Goal: Book appointment/travel/reservation

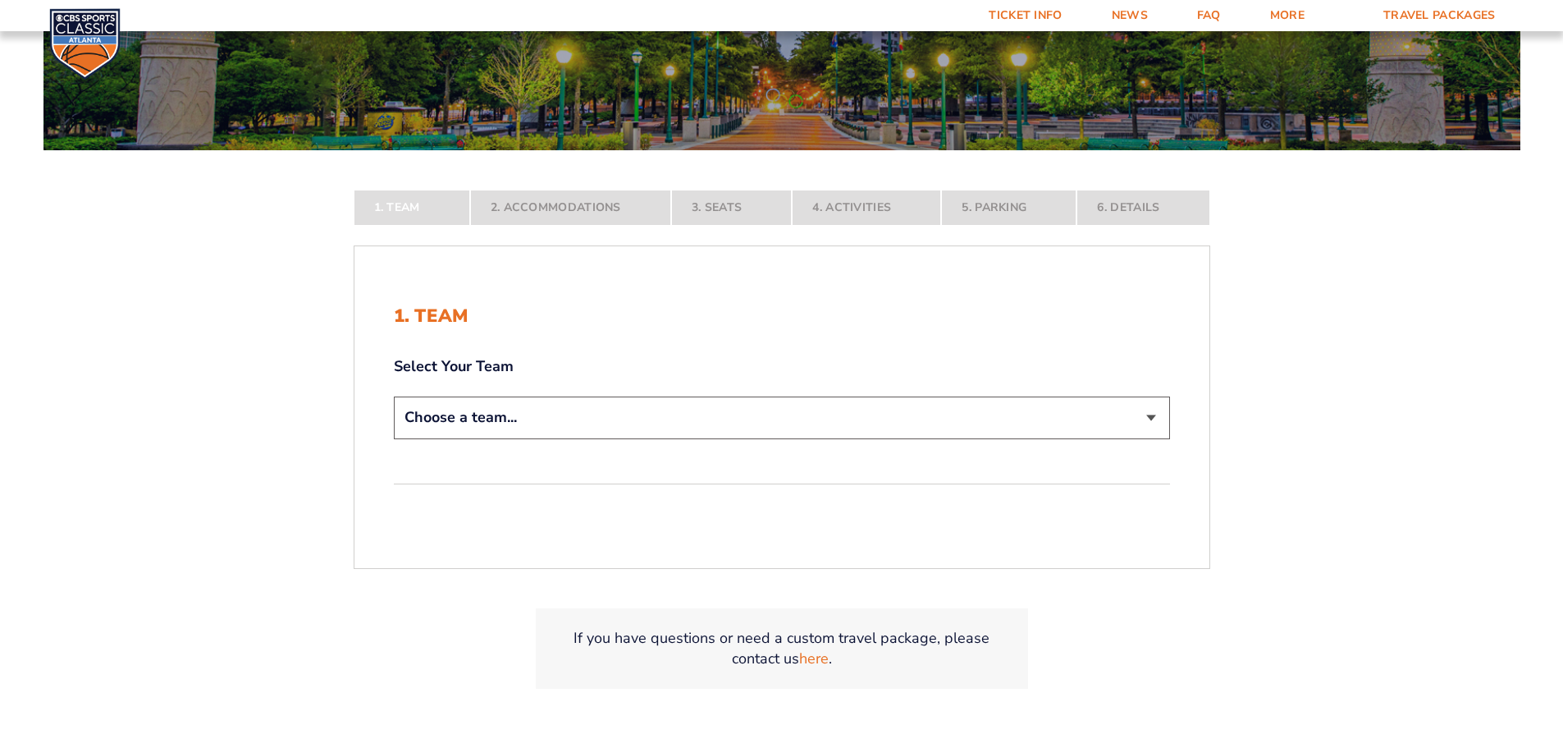
scroll to position [246, 0]
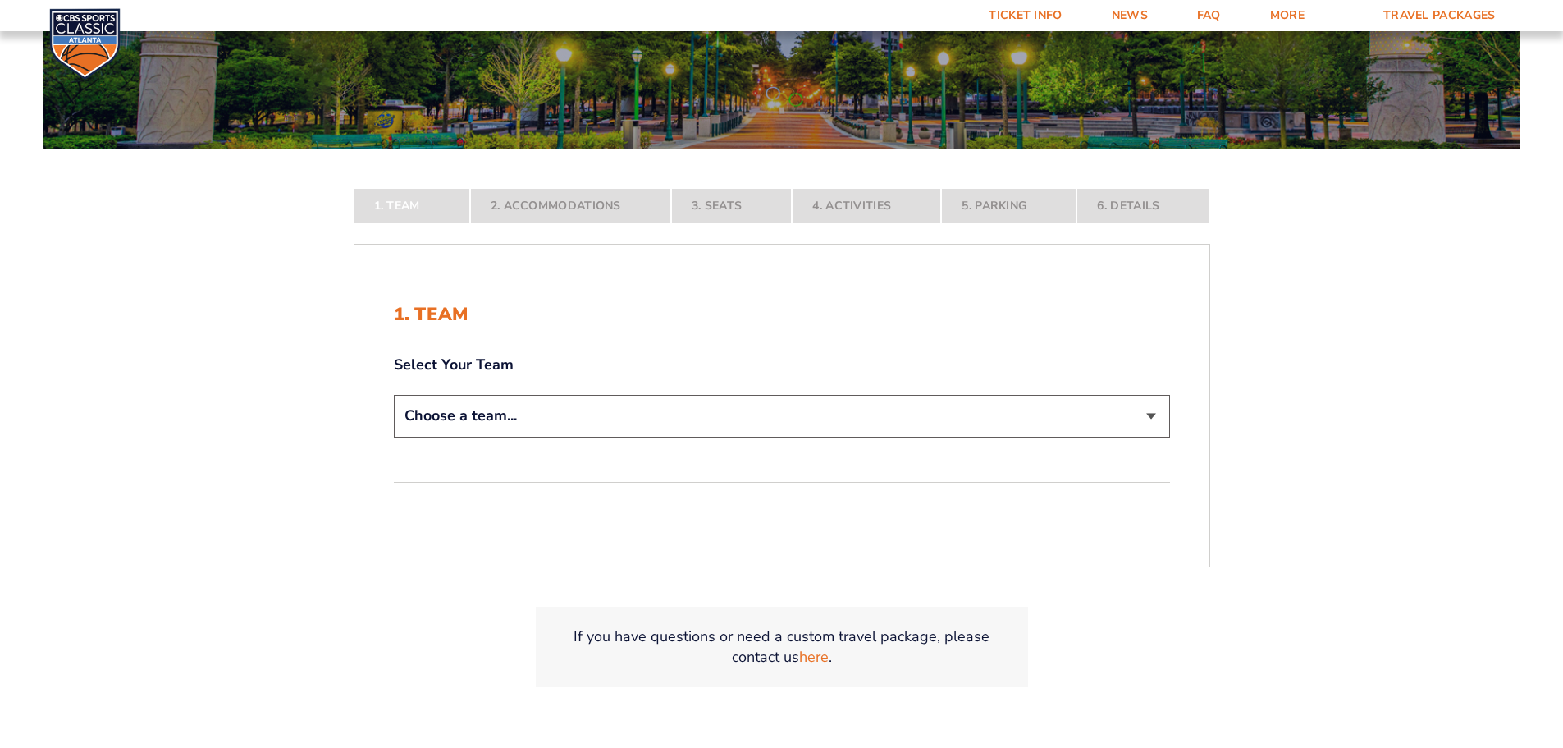
click at [507, 414] on select "Choose a team... [US_STATE] Wildcats [US_STATE] State Buckeyes [US_STATE] Tar H…" at bounding box center [782, 416] width 776 height 42
select select "20108"
click at [394, 437] on select "Choose a team... [US_STATE] Wildcats [US_STATE] State Buckeyes [US_STATE] Tar H…" at bounding box center [782, 416] width 776 height 42
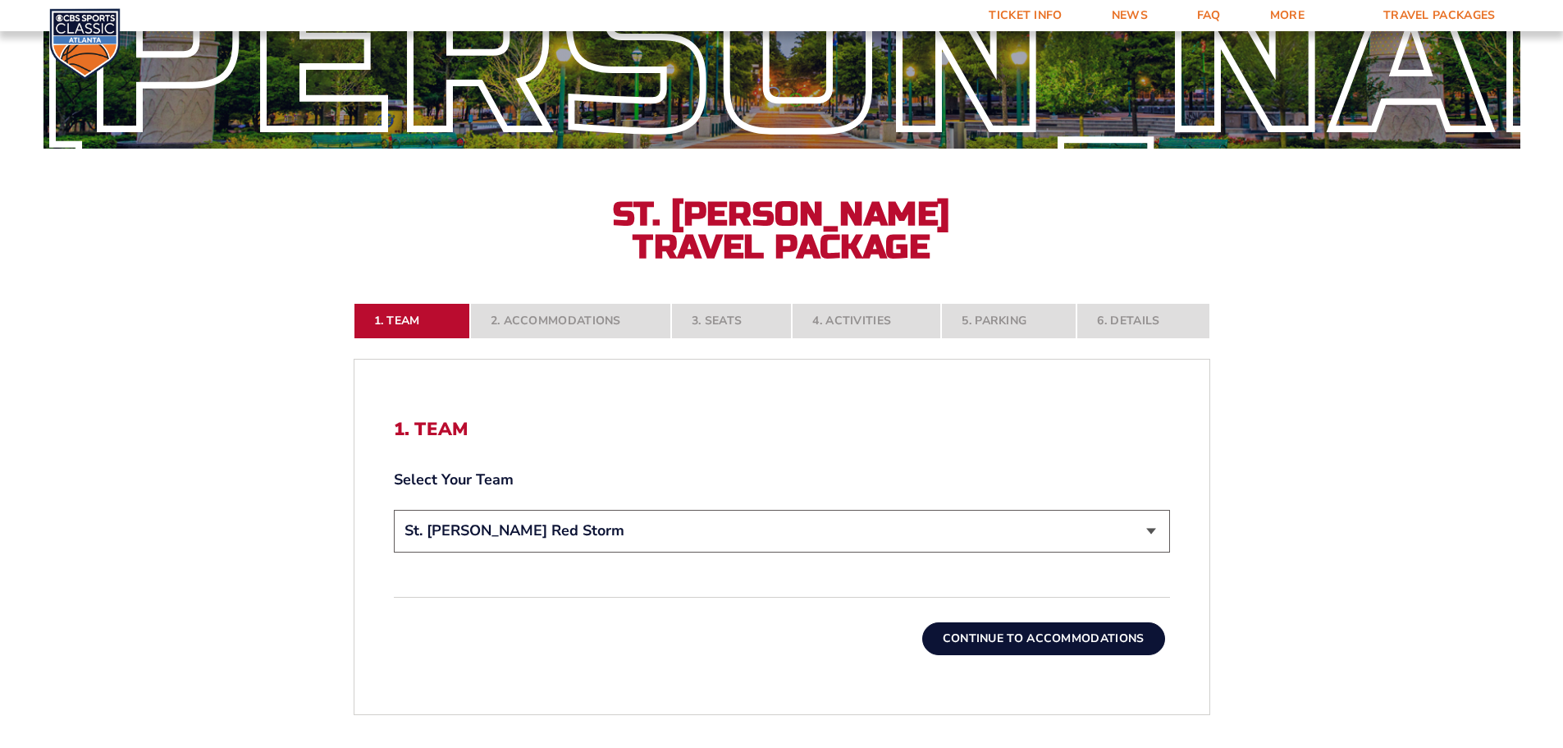
click at [1016, 650] on button "Continue To Accommodations" at bounding box center [1043, 638] width 243 height 33
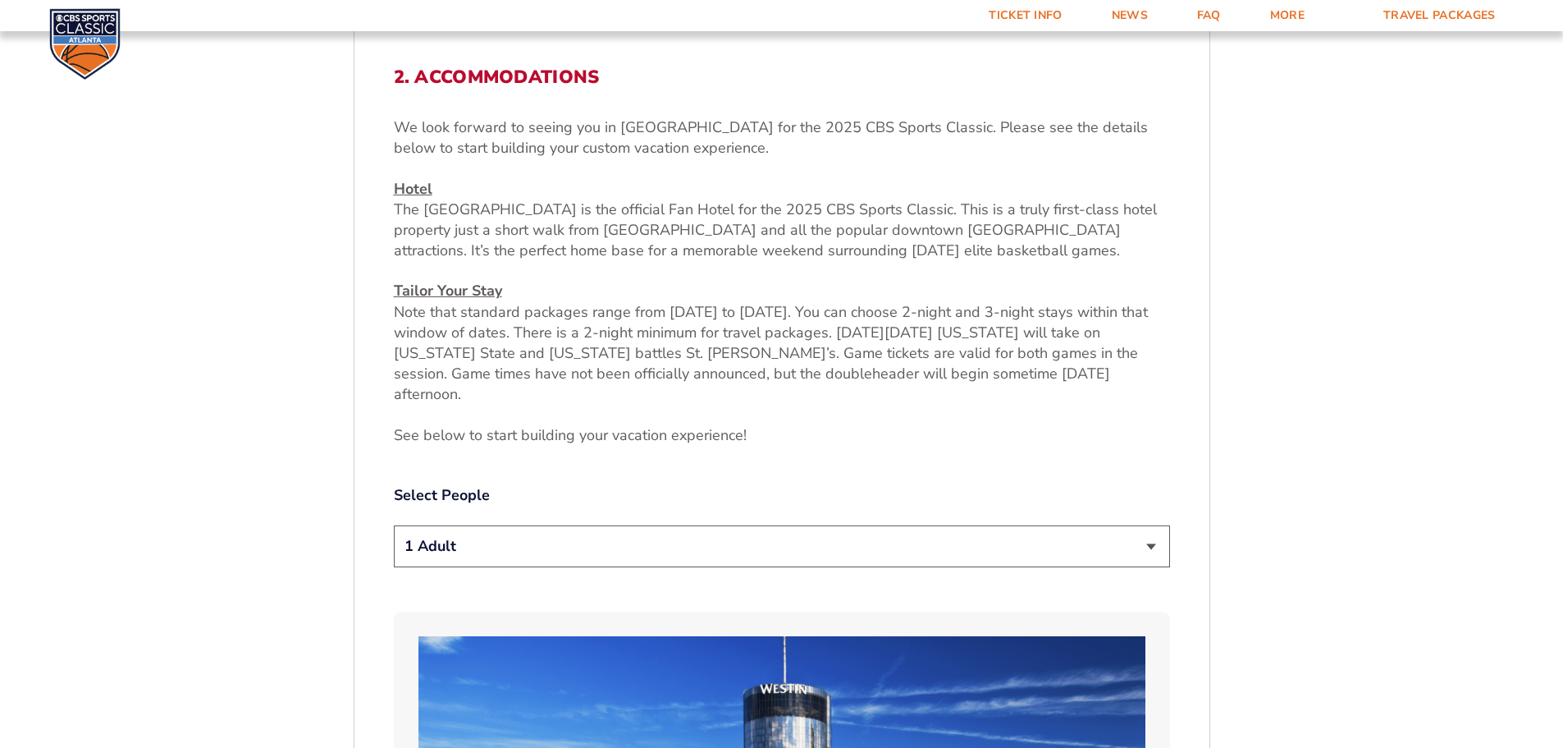
scroll to position [600, 0]
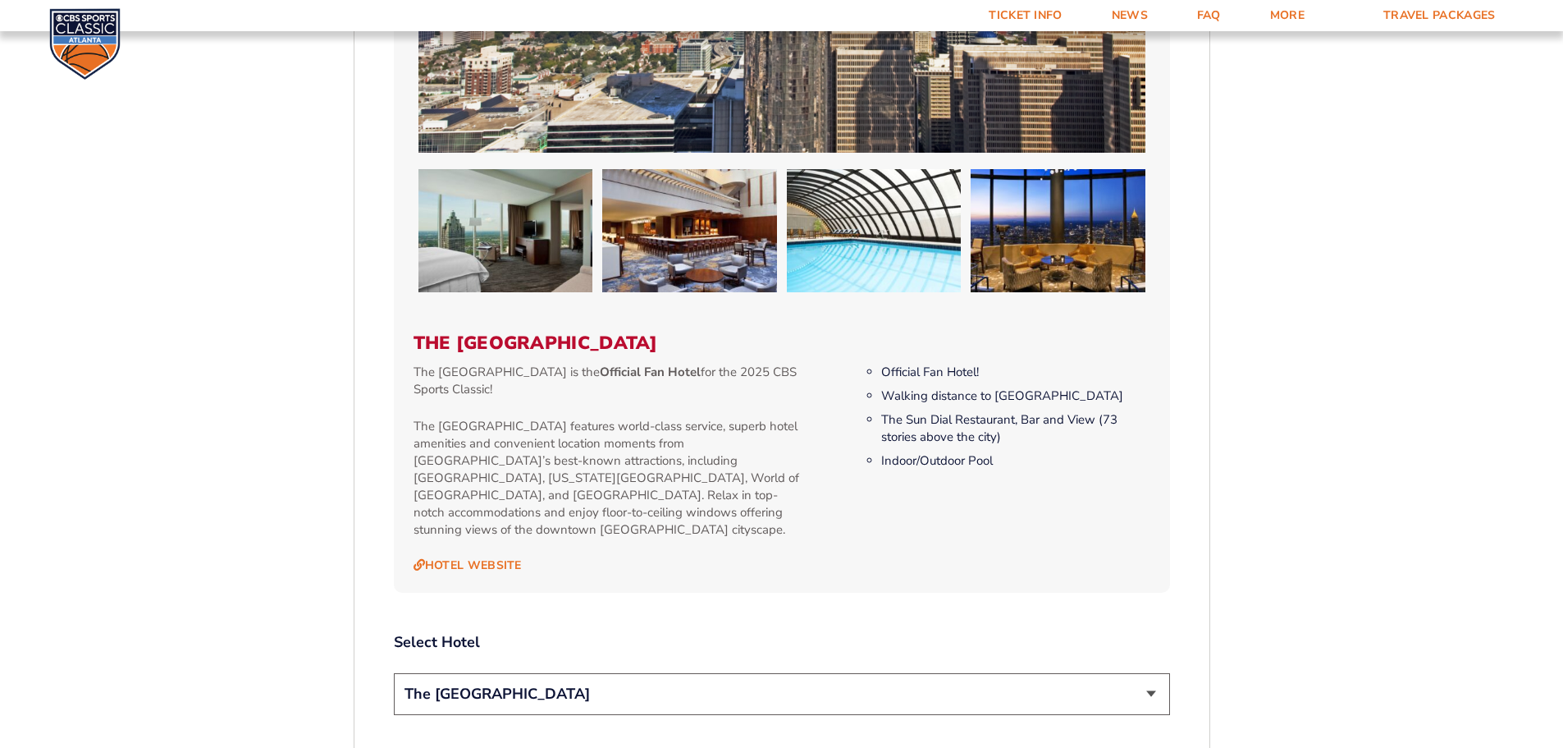
scroll to position [1585, 0]
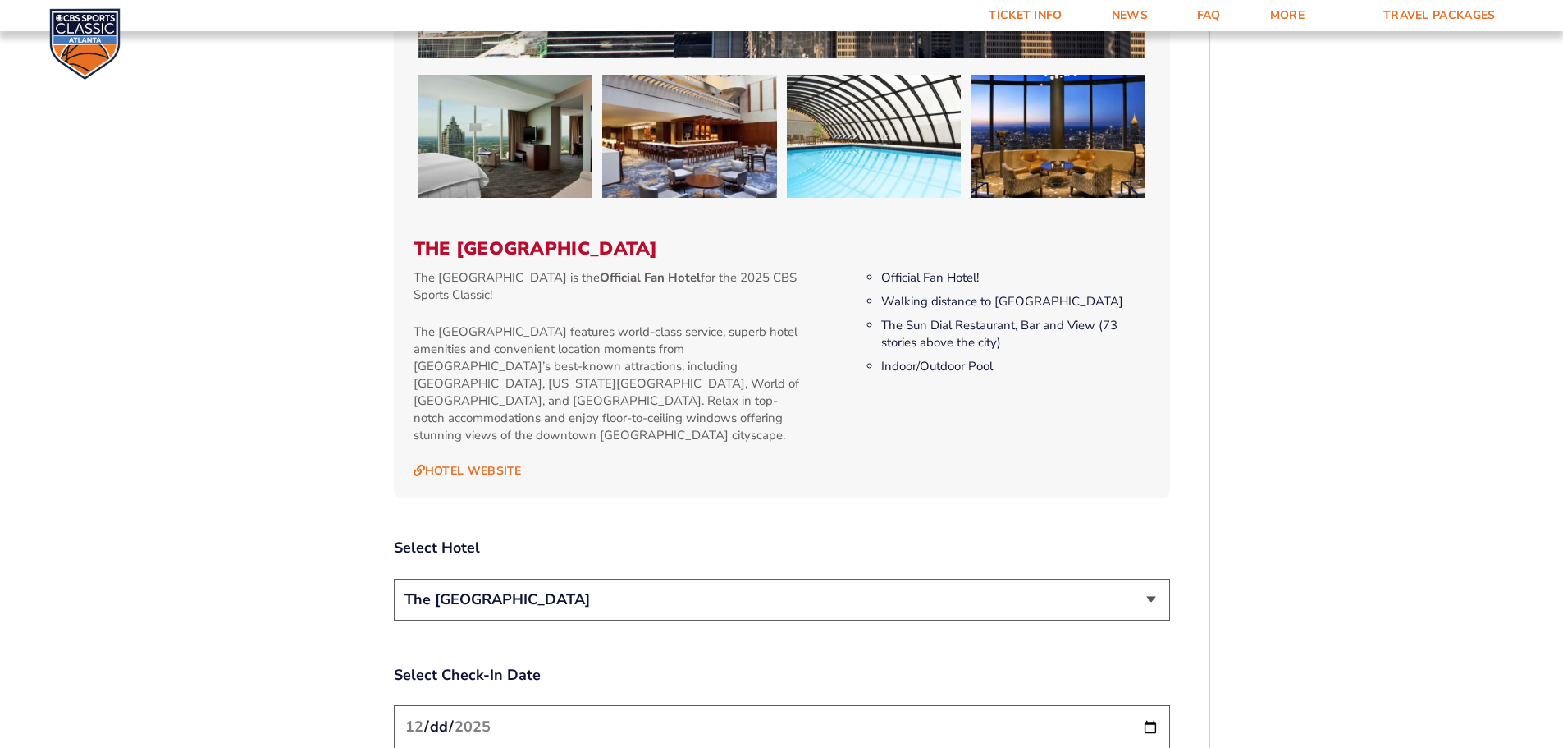
click at [1100, 579] on select "The [GEOGRAPHIC_DATA]" at bounding box center [782, 600] width 776 height 42
click at [1221, 526] on div "1. Team 2. Accommodations 3. Seats 4. Activities 5. Parking 6. Details 1. Team …" at bounding box center [782, 429] width 936 height 3008
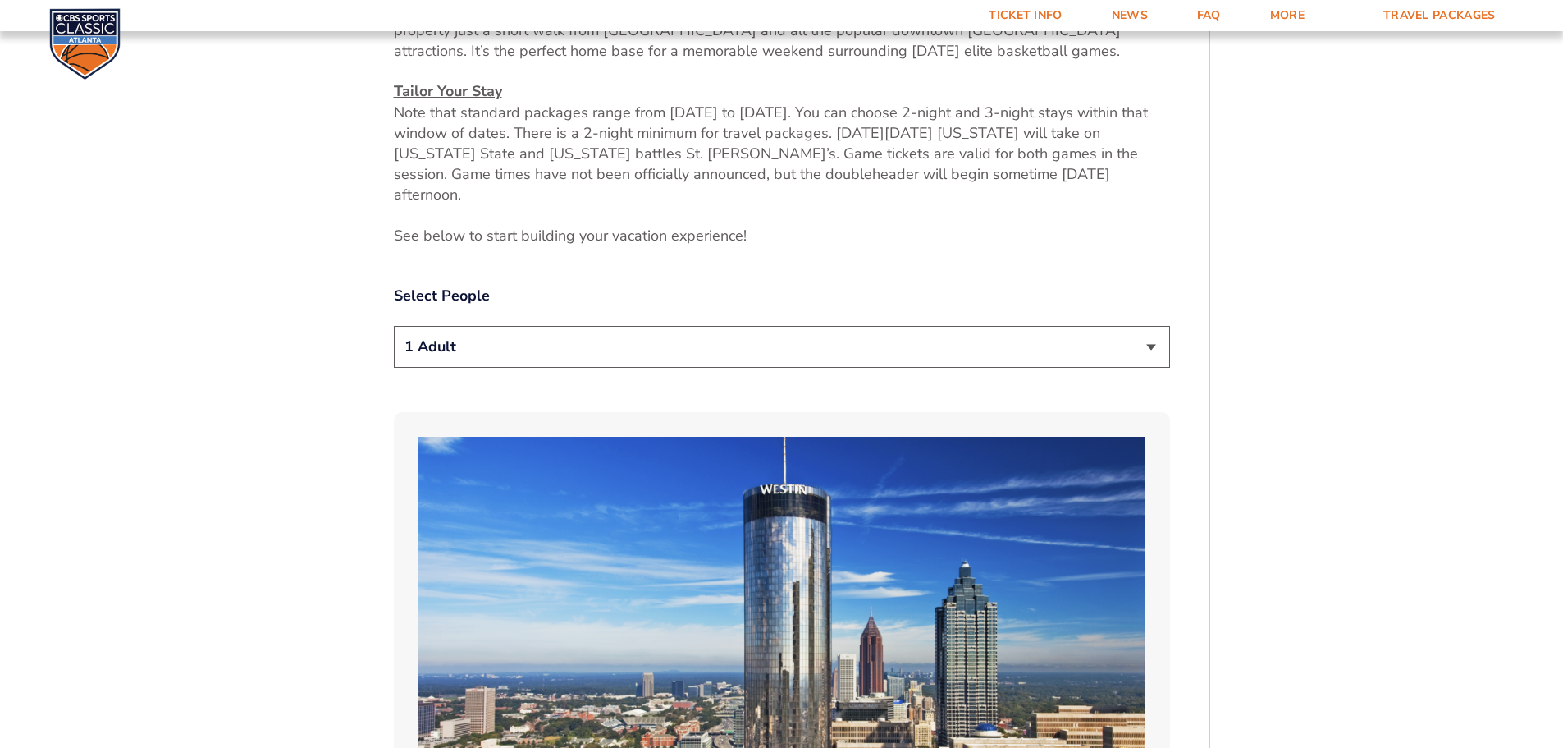
scroll to position [764, 0]
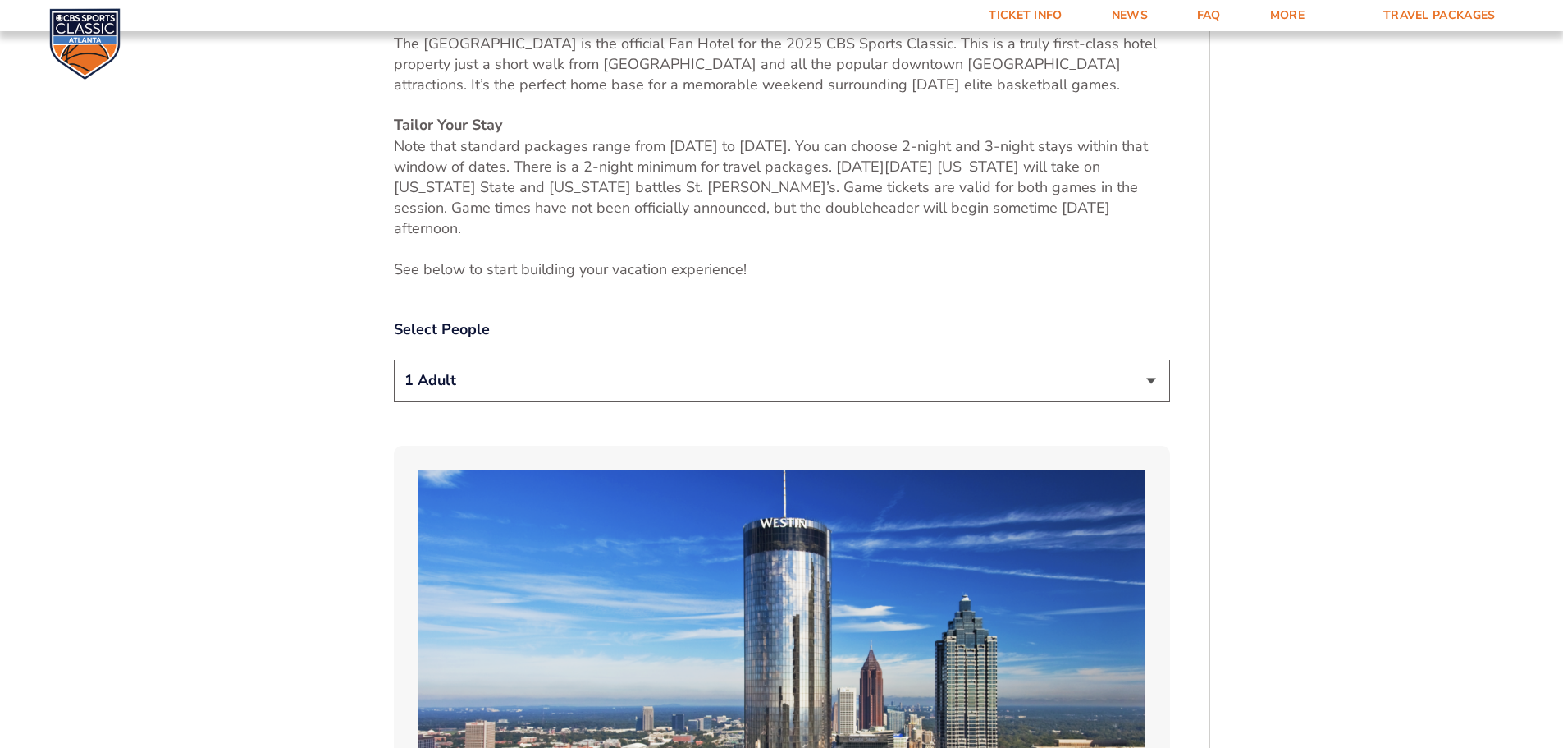
click at [675, 363] on select "1 Adult 2 Adults 3 Adults 4 Adults 2 Adults + 1 Child 2 Adults + 2 Children 2 A…" at bounding box center [782, 380] width 776 height 42
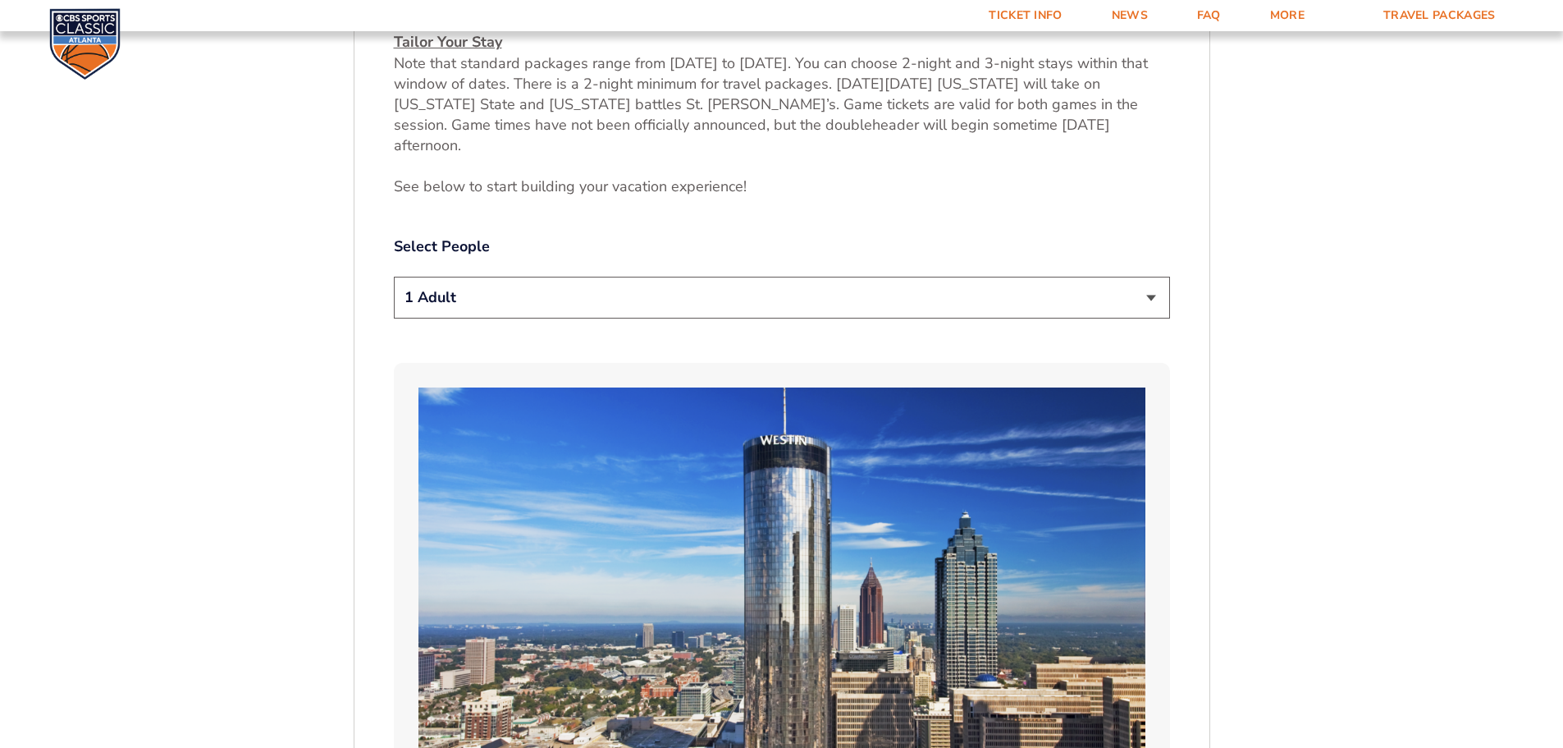
scroll to position [846, 0]
click at [741, 288] on select "1 Adult 2 Adults 3 Adults 4 Adults 2 Adults + 1 Child 2 Adults + 2 Children 2 A…" at bounding box center [782, 298] width 776 height 42
select select "2 Adults + 3 Children"
click at [394, 277] on select "1 Adult 2 Adults 3 Adults 4 Adults 2 Adults + 1 Child 2 Adults + 2 Children 2 A…" at bounding box center [782, 298] width 776 height 42
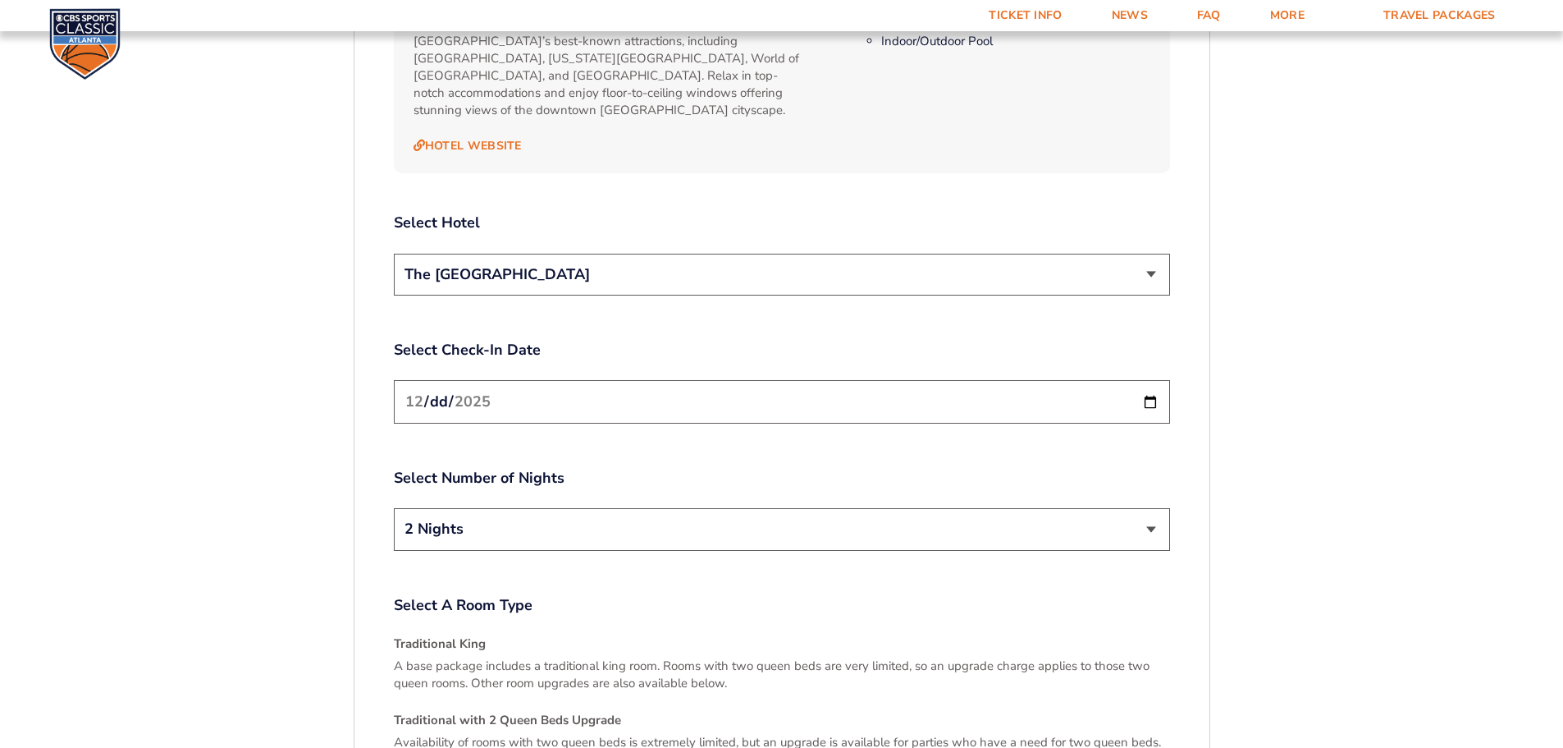
scroll to position [1913, 0]
click at [1137, 377] on input "[DATE]" at bounding box center [782, 398] width 776 height 43
click at [1142, 377] on input "[DATE]" at bounding box center [782, 398] width 776 height 43
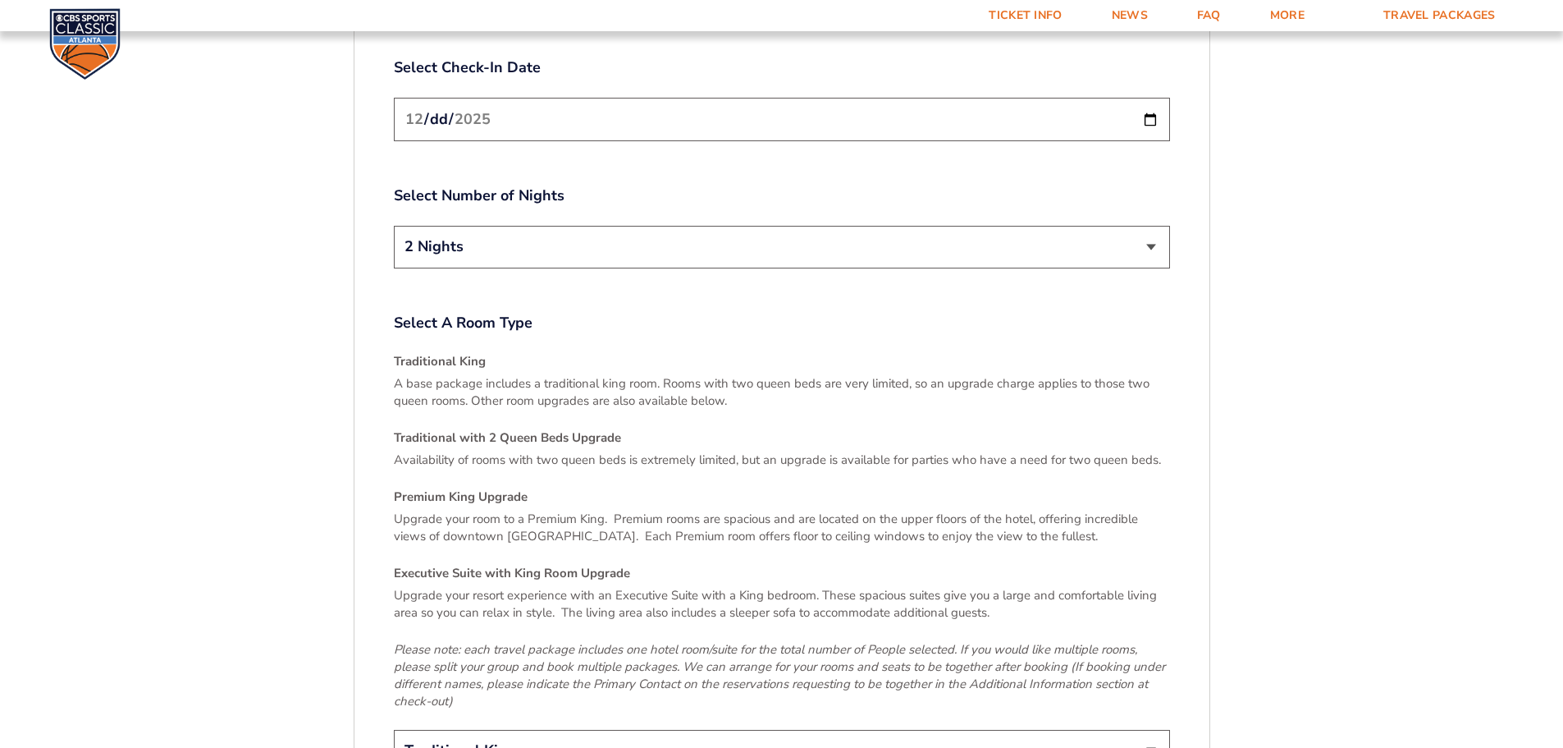
scroll to position [2323, 0]
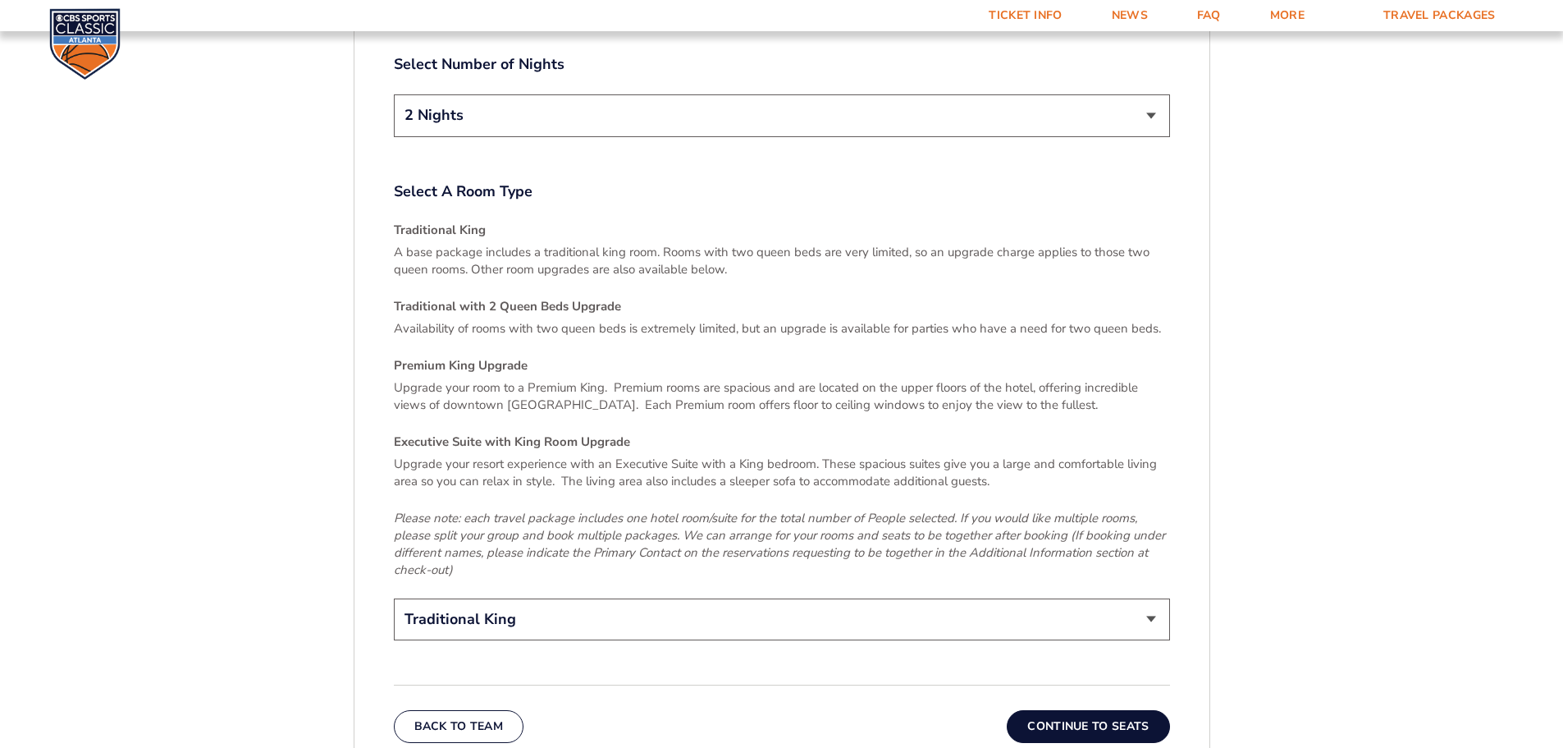
click at [1123, 598] on select "Traditional King Traditional with 2 Queen Beds Upgrade (+$95 per night) Premium…" at bounding box center [782, 619] width 776 height 42
select select "Traditional with 2 Queen Beds Upgrade"
click at [394, 598] on select "Traditional King Traditional with 2 Queen Beds Upgrade (+$95 per night) Premium…" at bounding box center [782, 619] width 776 height 42
click at [1113, 710] on button "Continue To Seats" at bounding box center [1088, 726] width 162 height 33
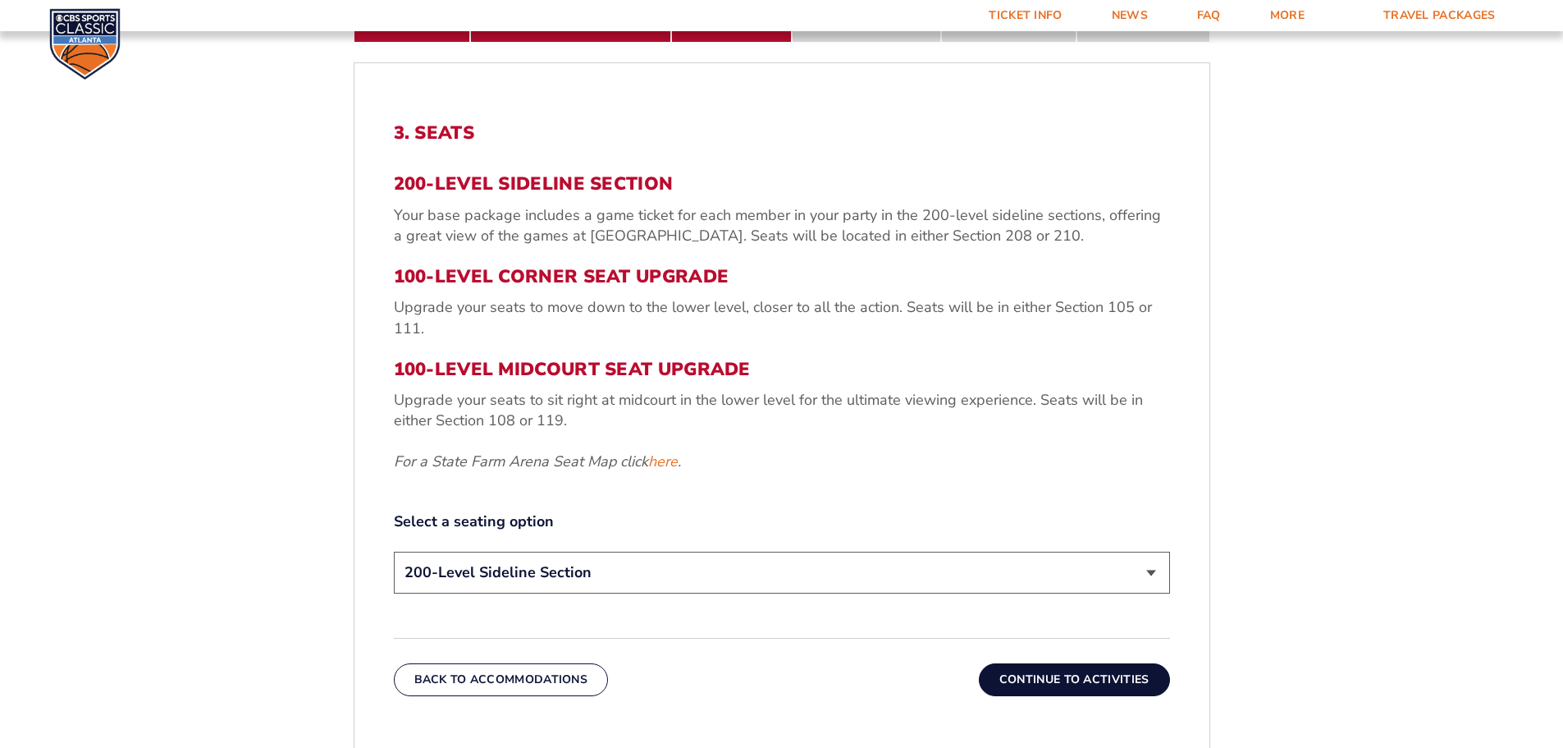
scroll to position [600, 0]
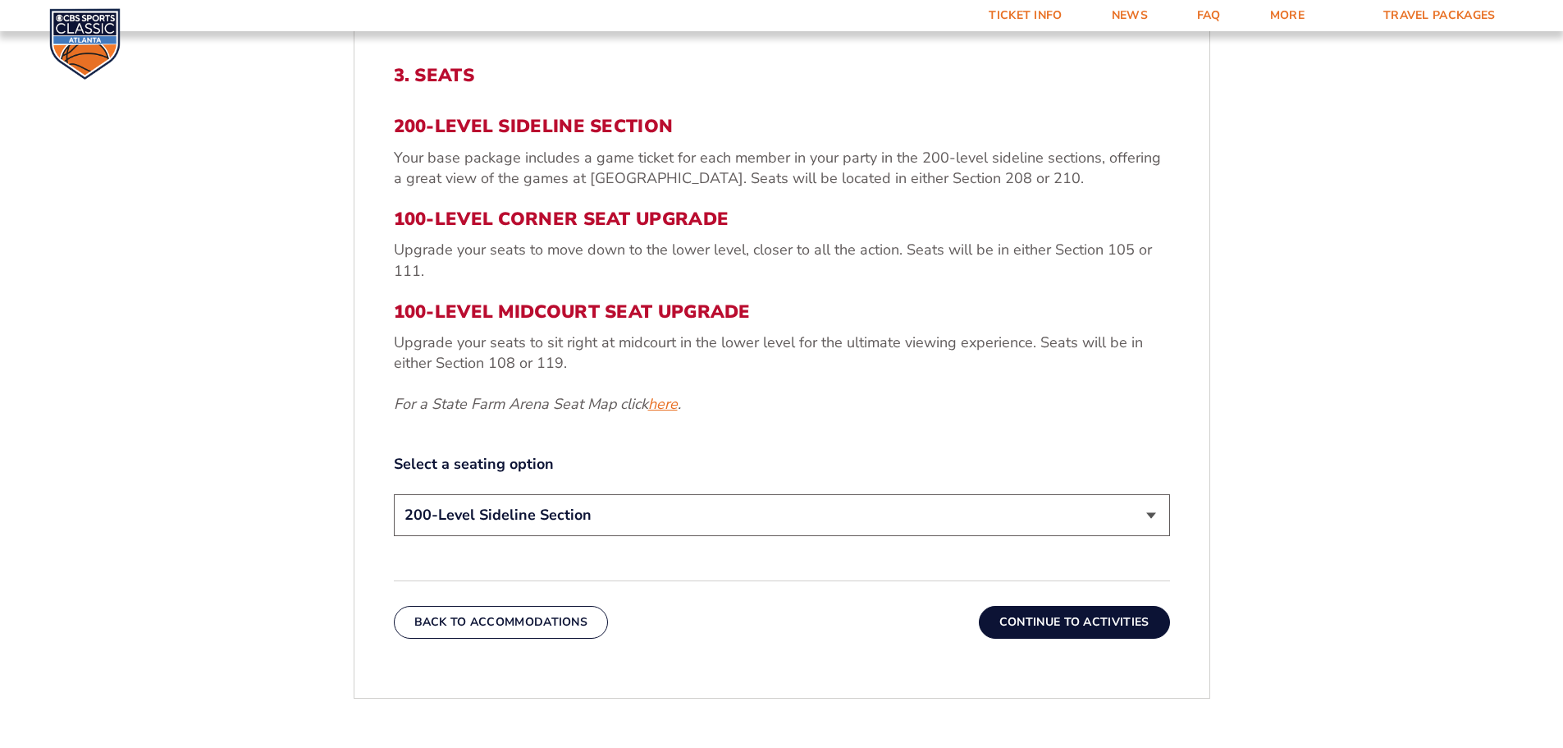
click at [656, 408] on link "here" at bounding box center [663, 404] width 30 height 21
click at [869, 514] on select "200-Level Sideline Section 100-Level Corner Seat Upgrade (+$120 per person) 100…" at bounding box center [782, 515] width 776 height 42
select select "100-Level Corner Seat Upgrade"
click at [394, 494] on select "200-Level Sideline Section 100-Level Corner Seat Upgrade (+$120 per person) 100…" at bounding box center [782, 515] width 776 height 42
click at [1067, 626] on button "Continue To Activities" at bounding box center [1074, 622] width 191 height 33
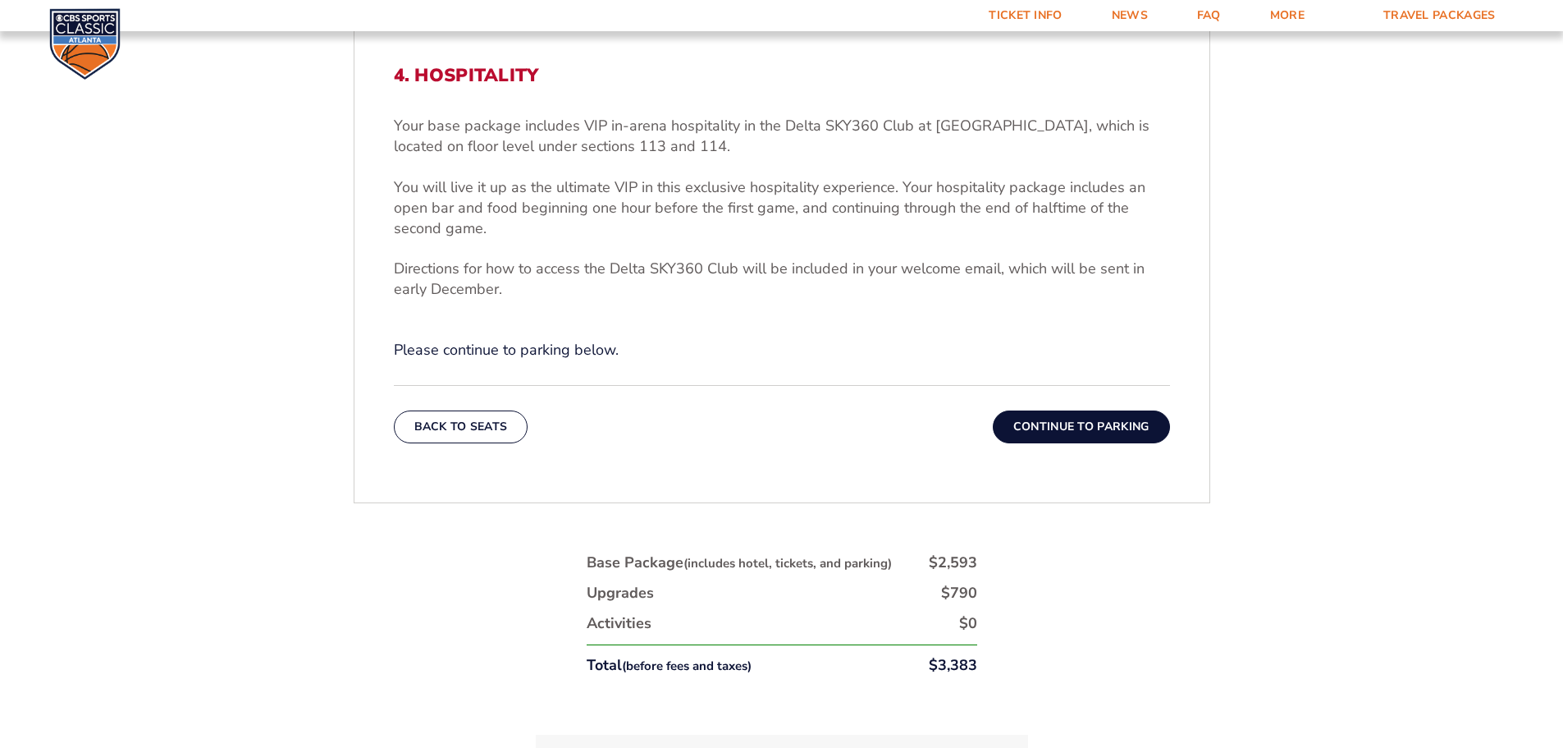
click at [1088, 434] on button "Continue To Parking" at bounding box center [1081, 426] width 177 height 33
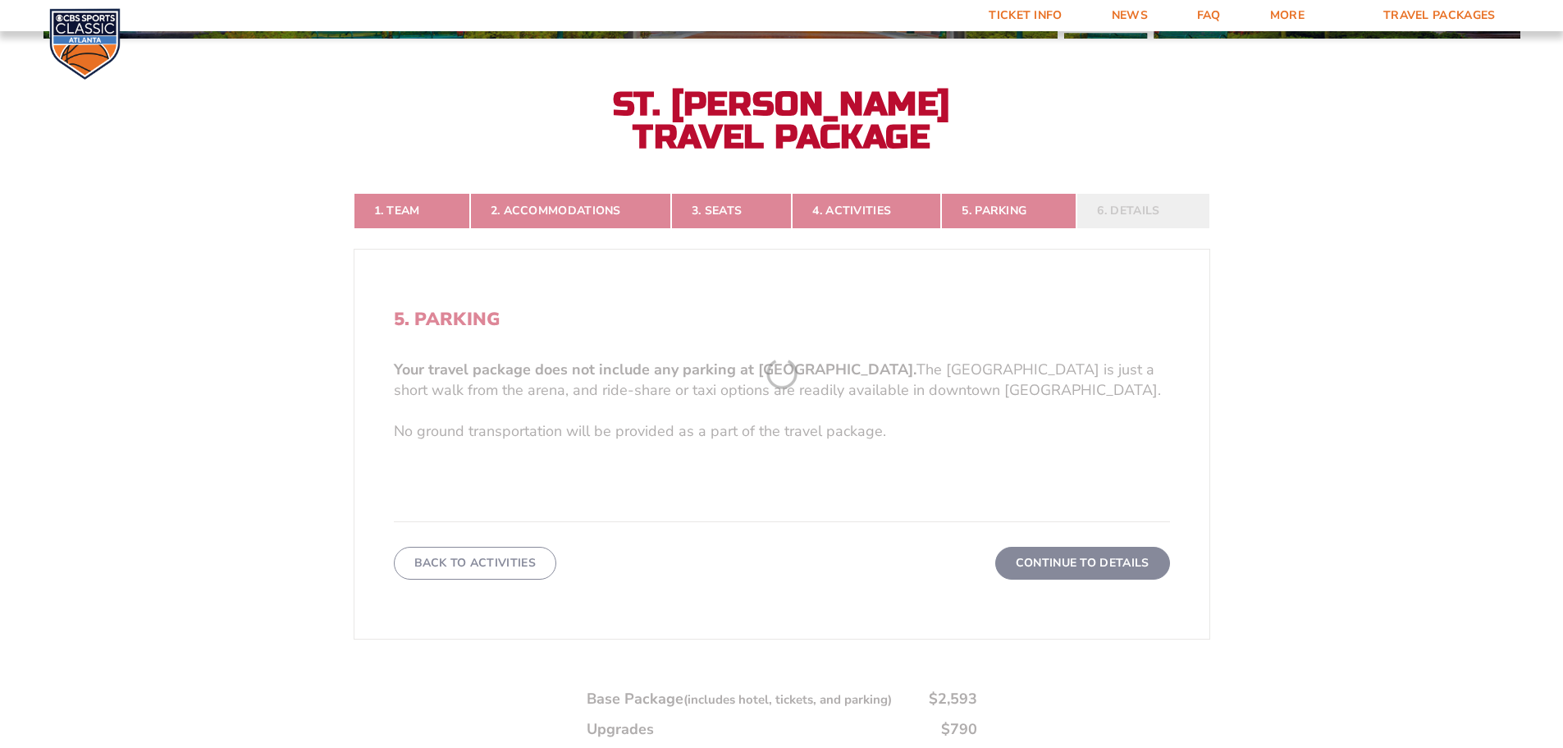
scroll to position [354, 0]
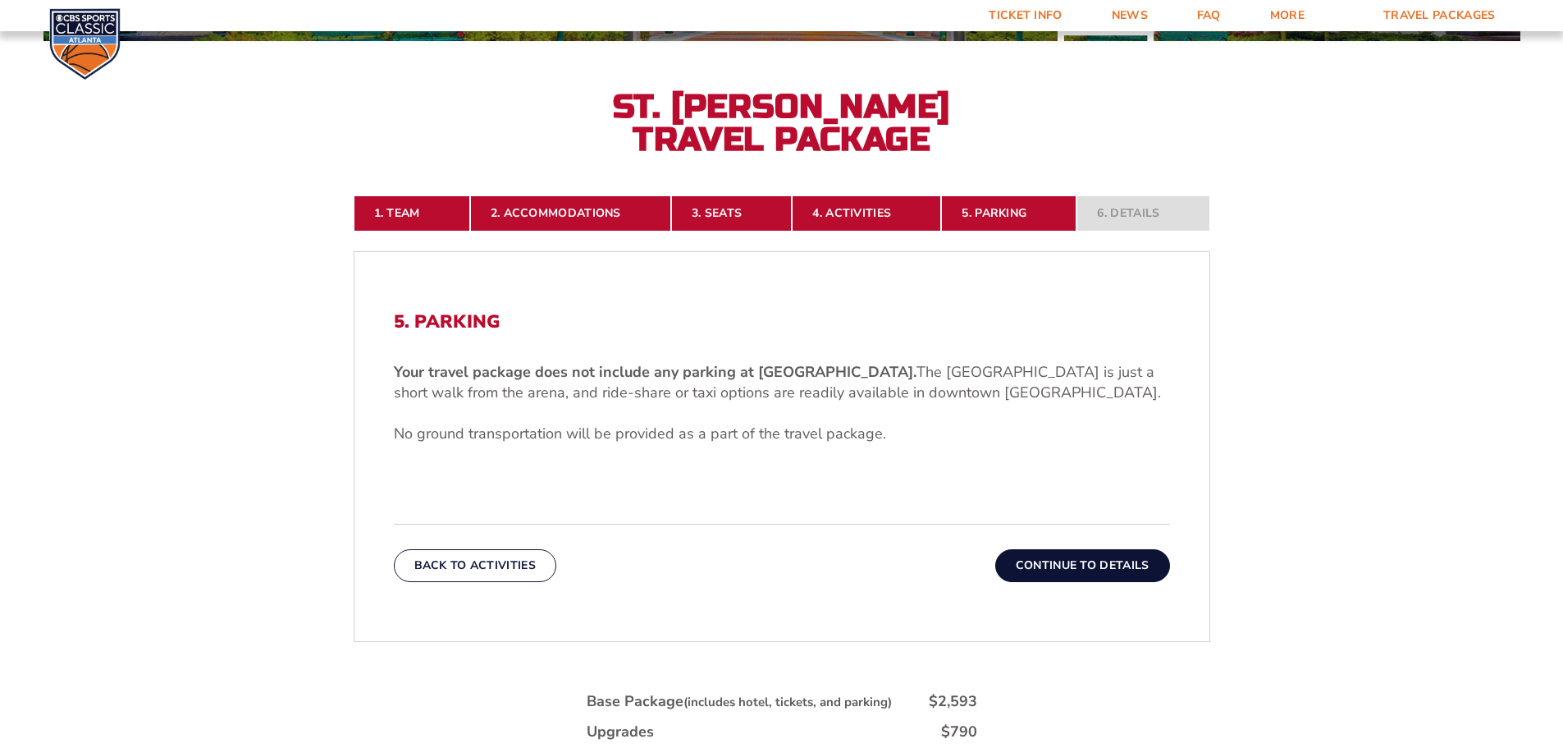
click at [1136, 571] on button "Continue To Details" at bounding box center [1082, 565] width 175 height 33
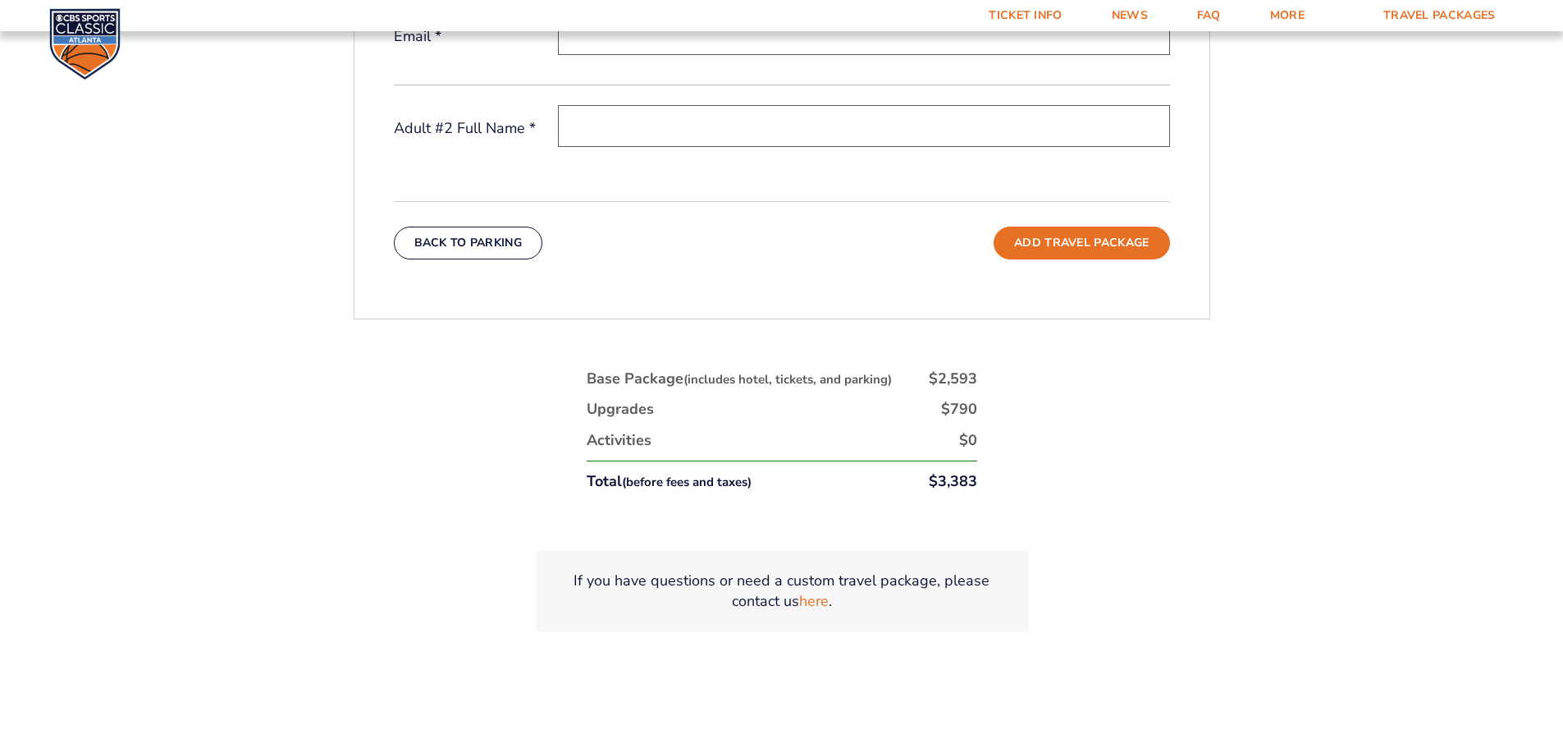
scroll to position [928, 0]
